Goal: Task Accomplishment & Management: Use online tool/utility

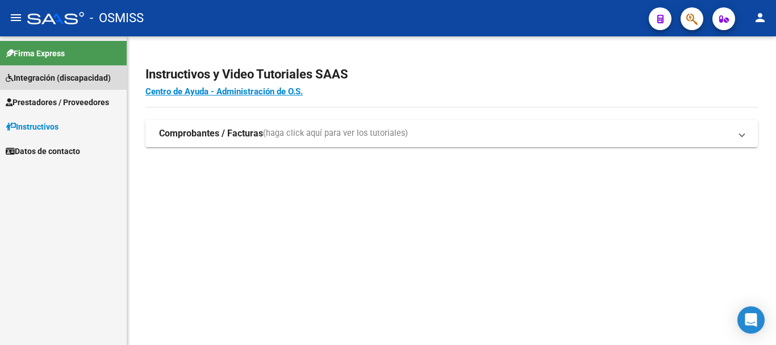
click at [60, 74] on span "Integración (discapacidad)" at bounding box center [58, 78] width 105 height 13
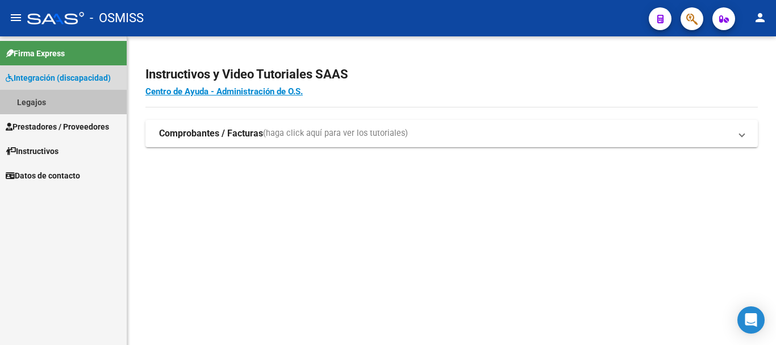
click at [76, 103] on link "Legajos" at bounding box center [63, 102] width 127 height 24
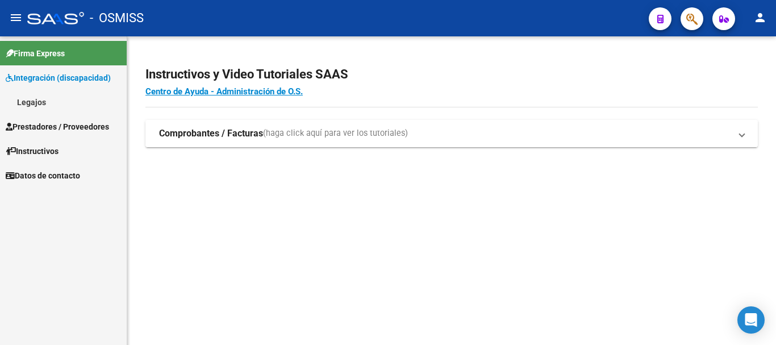
click at [194, 134] on strong "Comprobantes / Facturas" at bounding box center [211, 133] width 104 height 13
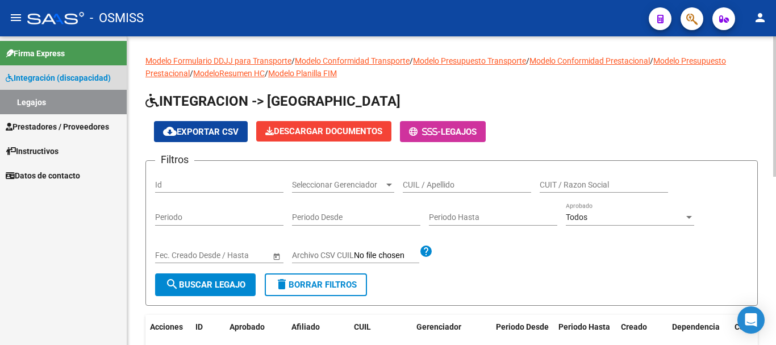
click at [72, 78] on span "Integración (discapacidad)" at bounding box center [58, 78] width 105 height 13
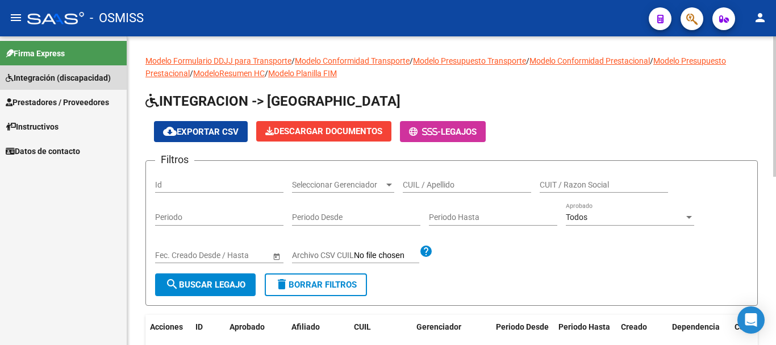
click at [68, 81] on span "Integración (discapacidad)" at bounding box center [58, 78] width 105 height 13
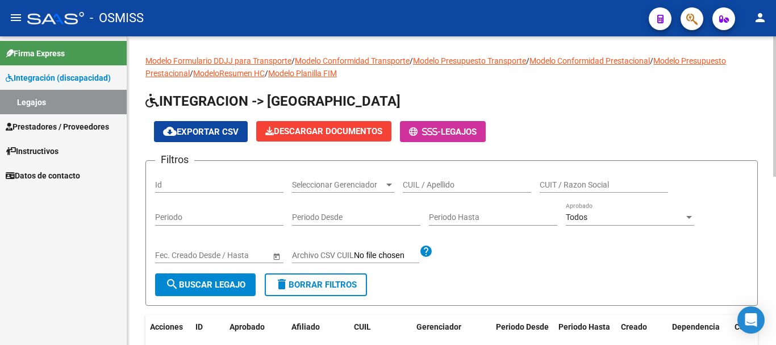
click at [79, 127] on span "Prestadores / Proveedores" at bounding box center [57, 126] width 103 height 13
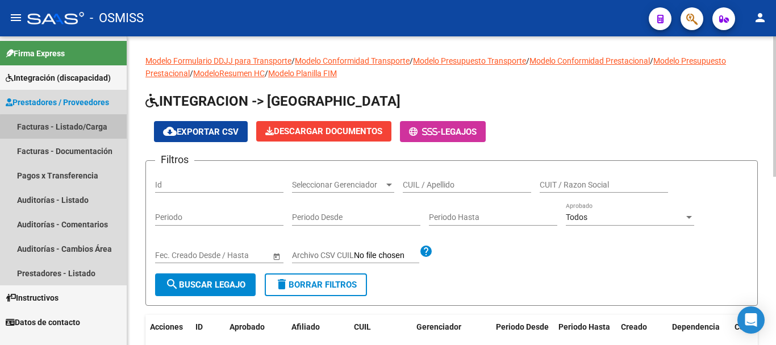
click at [86, 128] on link "Facturas - Listado/Carga" at bounding box center [63, 126] width 127 height 24
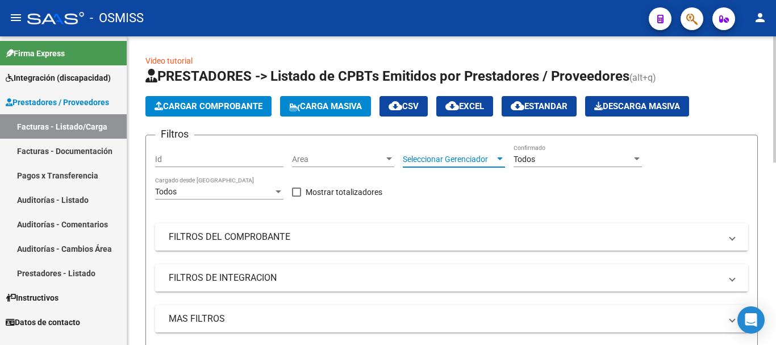
click at [481, 158] on span "Seleccionar Gerenciador" at bounding box center [449, 160] width 92 height 10
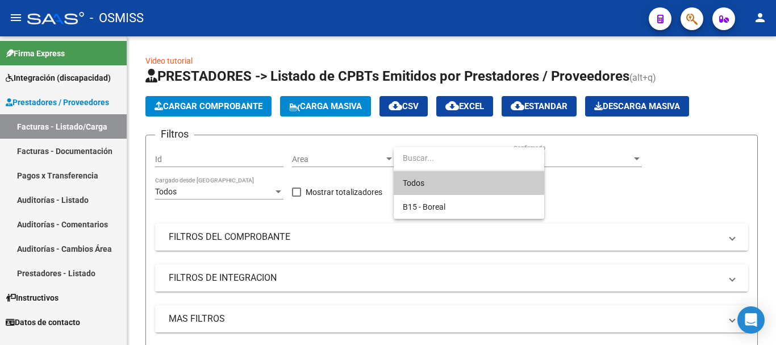
click at [452, 187] on span "Todos" at bounding box center [469, 183] width 132 height 24
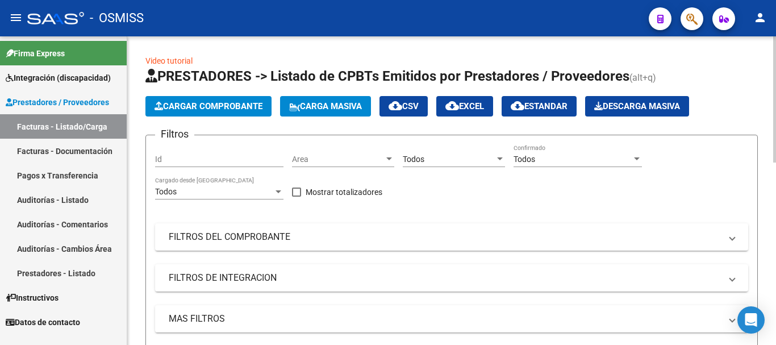
click at [379, 166] on div "Area Area" at bounding box center [343, 155] width 102 height 23
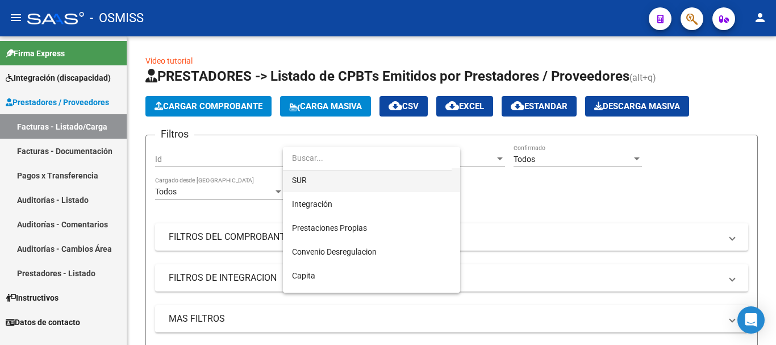
scroll to position [57, 0]
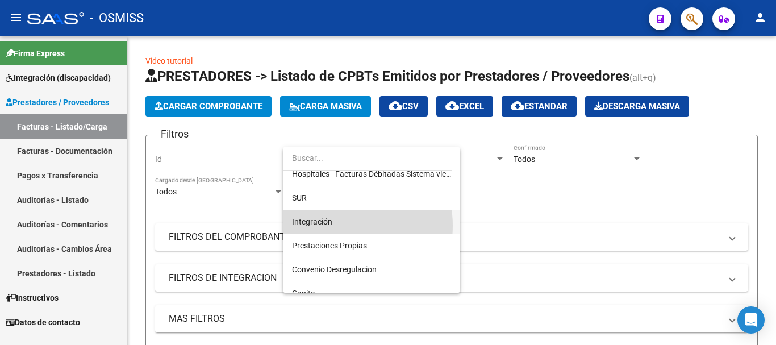
click at [334, 226] on span "Integración" at bounding box center [371, 222] width 159 height 24
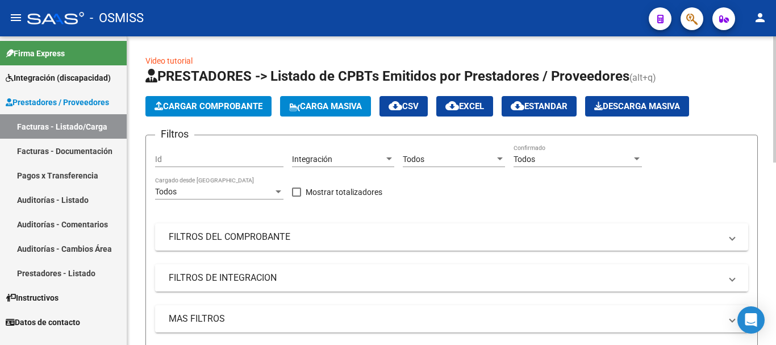
click at [294, 280] on mat-panel-title "FILTROS DE INTEGRACION" at bounding box center [445, 278] width 552 height 13
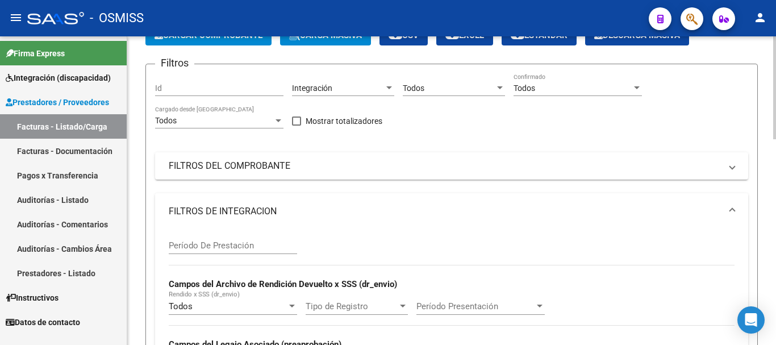
scroll to position [171, 0]
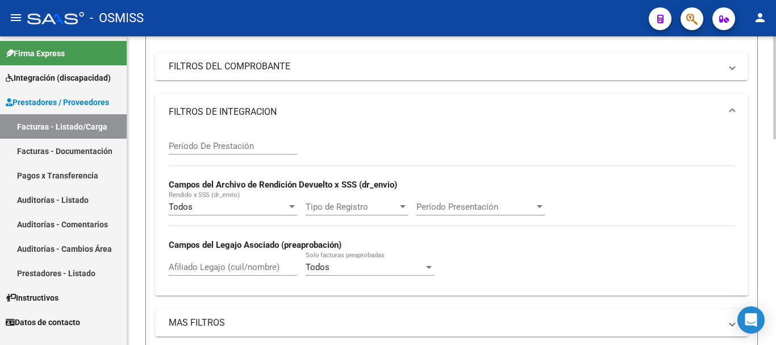
click at [526, 208] on span "Período Presentación" at bounding box center [476, 207] width 118 height 10
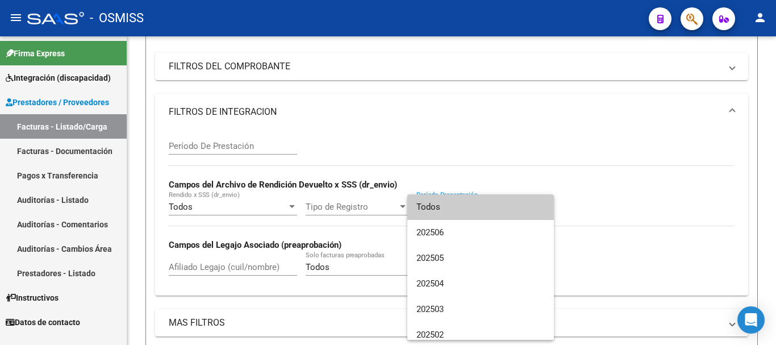
click at [495, 121] on div at bounding box center [388, 172] width 776 height 345
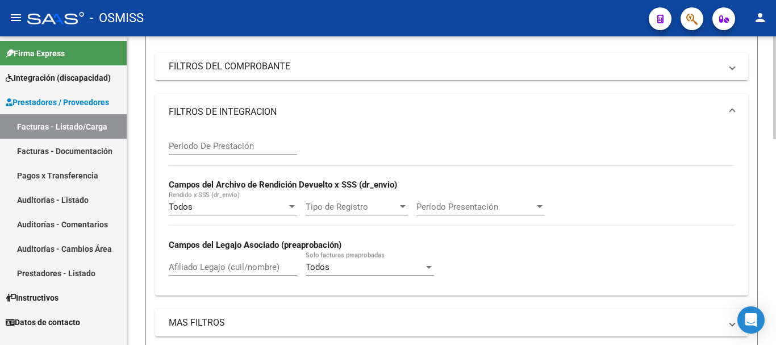
click at [438, 72] on mat-panel-title "FILTROS DEL COMPROBANTE" at bounding box center [445, 66] width 552 height 13
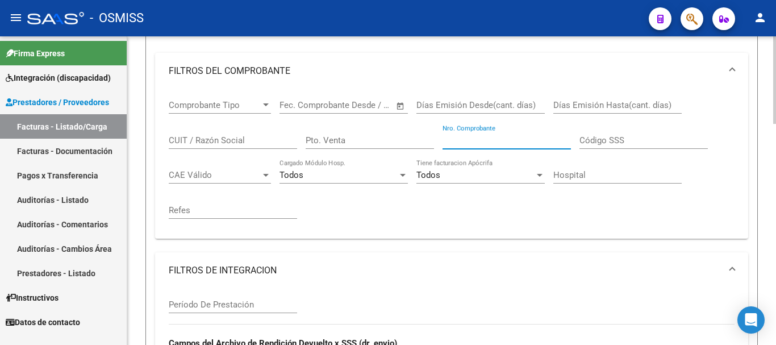
click at [484, 140] on input "Nro. Comprobante" at bounding box center [507, 140] width 128 height 10
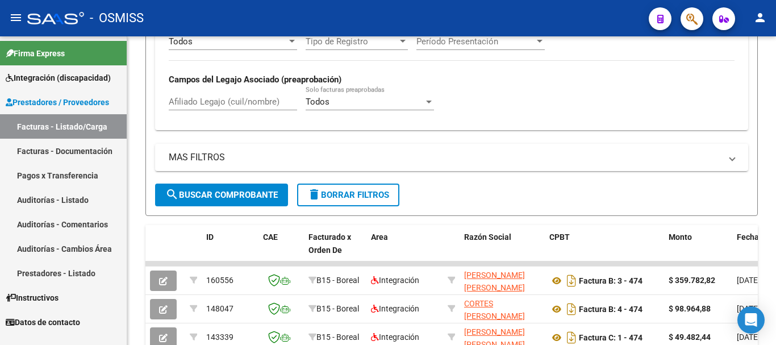
scroll to position [494, 0]
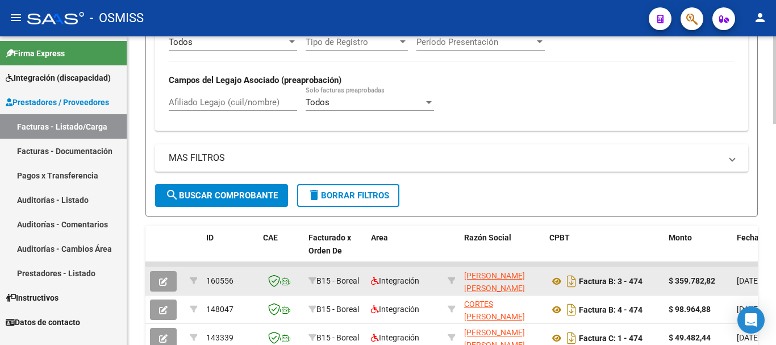
type input "474"
click at [163, 273] on button "button" at bounding box center [163, 281] width 27 height 20
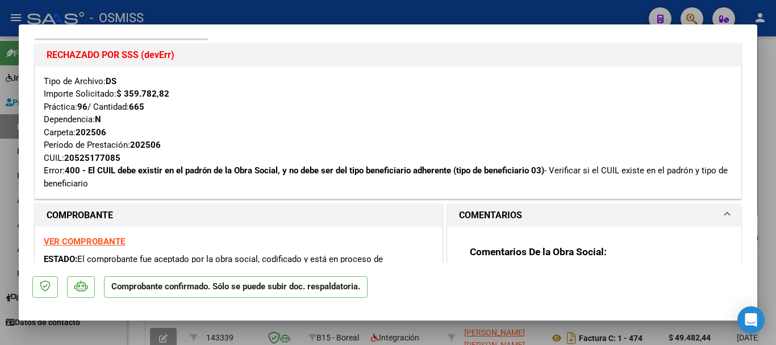
scroll to position [227, 0]
